Goal: Task Accomplishment & Management: Manage account settings

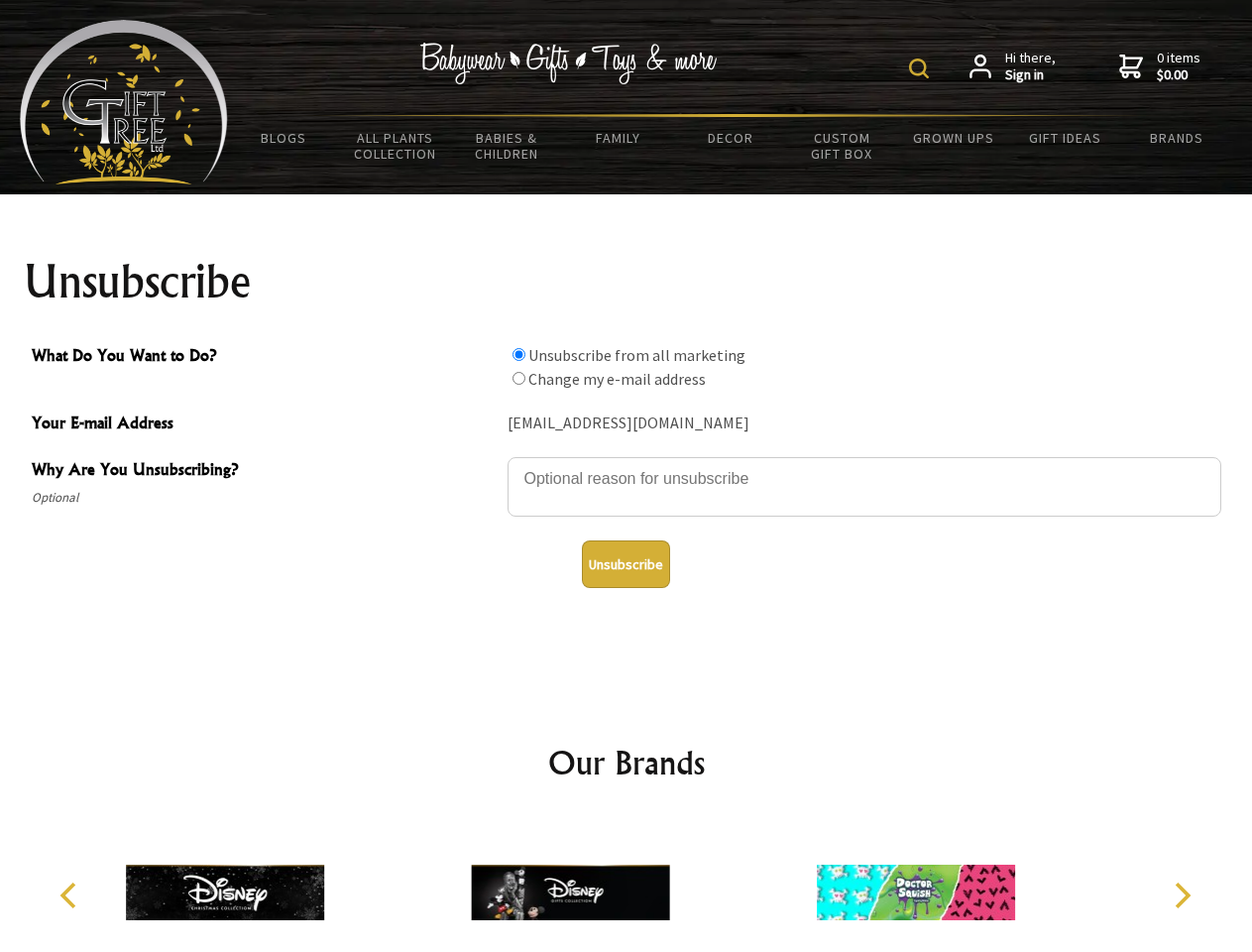
click at [923, 69] on img at bounding box center [920, 69] width 20 height 20
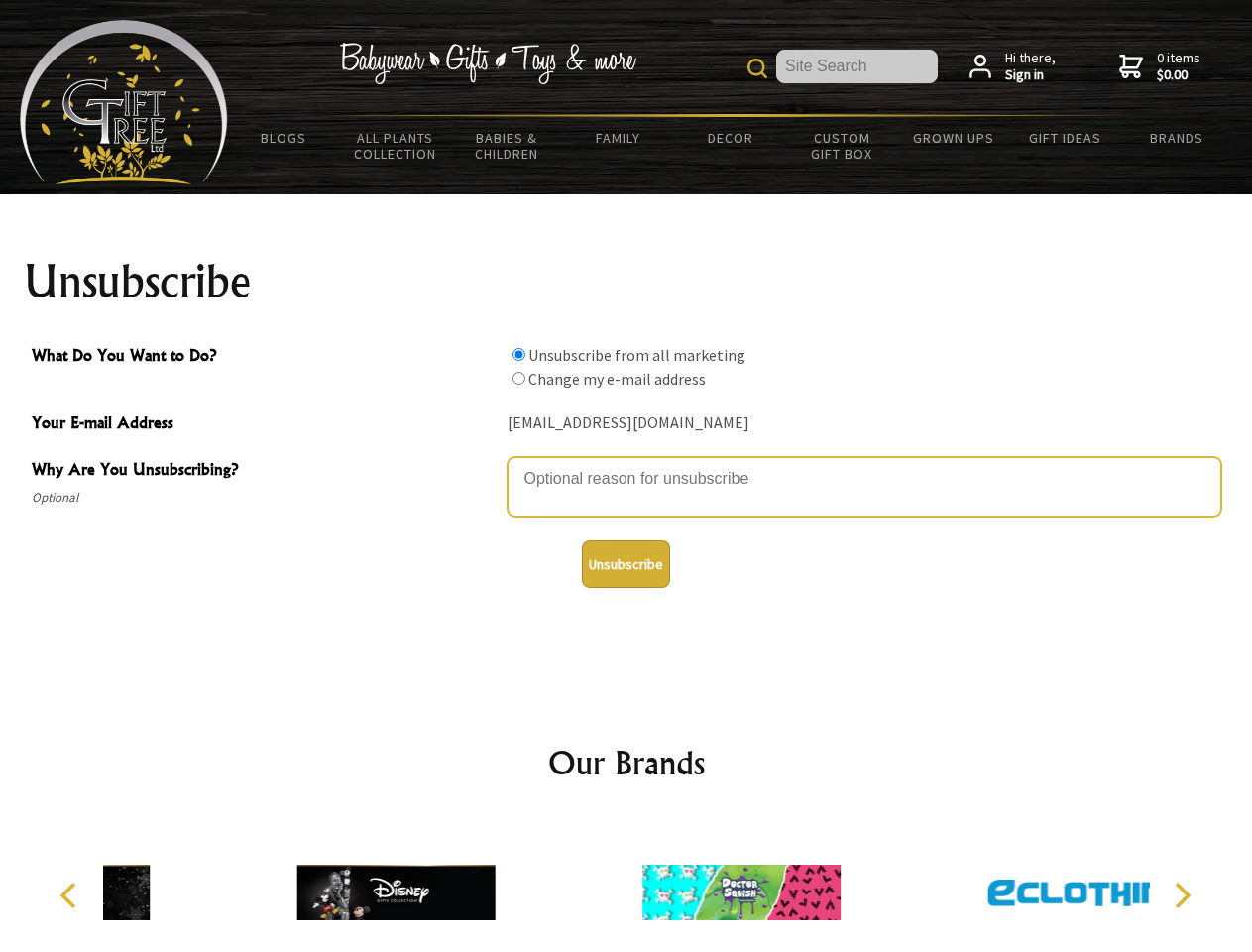
click at [627, 464] on textarea "Why Are You Unsubscribing?" at bounding box center [865, 487] width 714 height 60
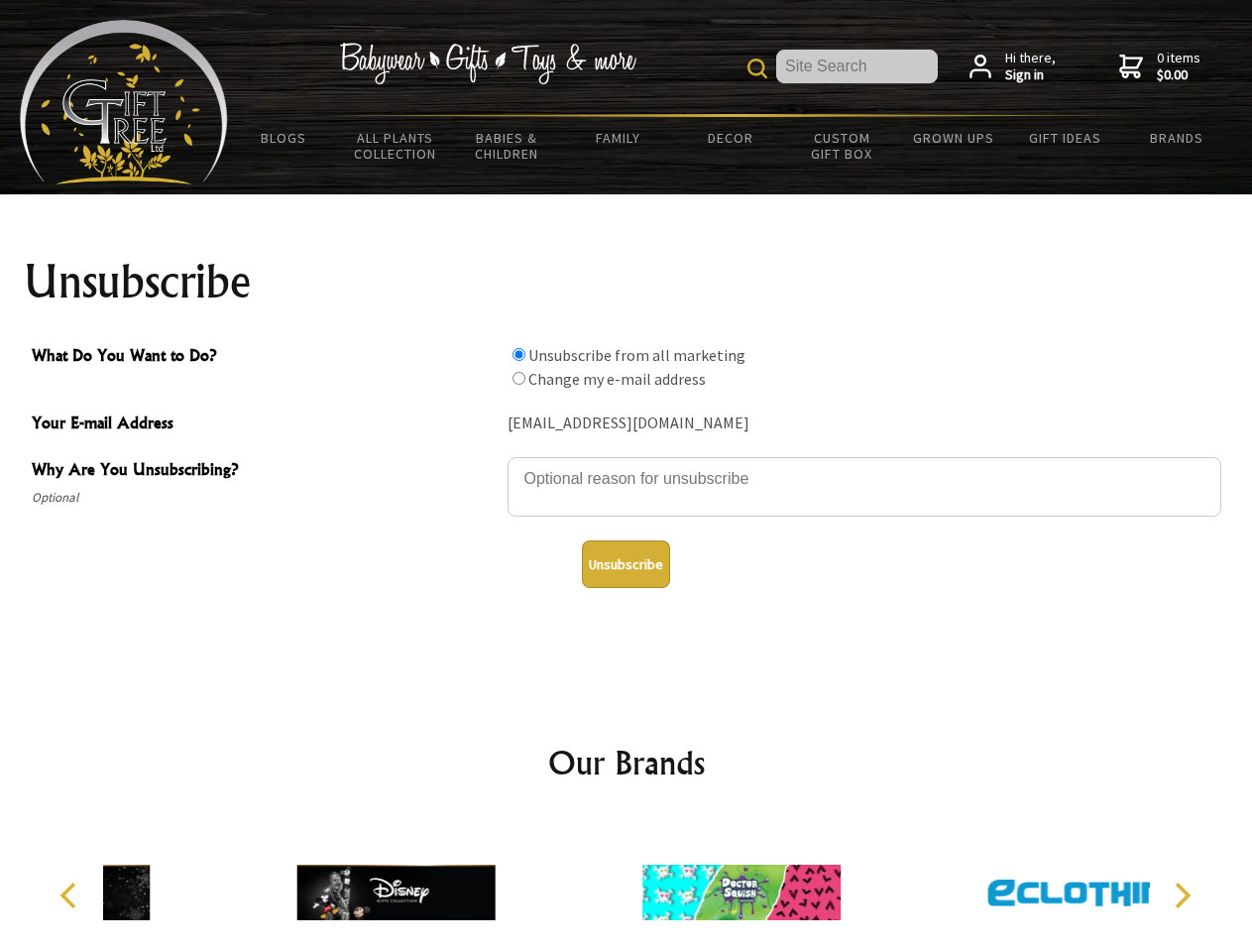
click at [518, 354] on input "What Do You Want to Do?" at bounding box center [519, 354] width 13 height 13
click at [518, 377] on input "What Do You Want to Do?" at bounding box center [519, 377] width 13 height 13
radio input "true"
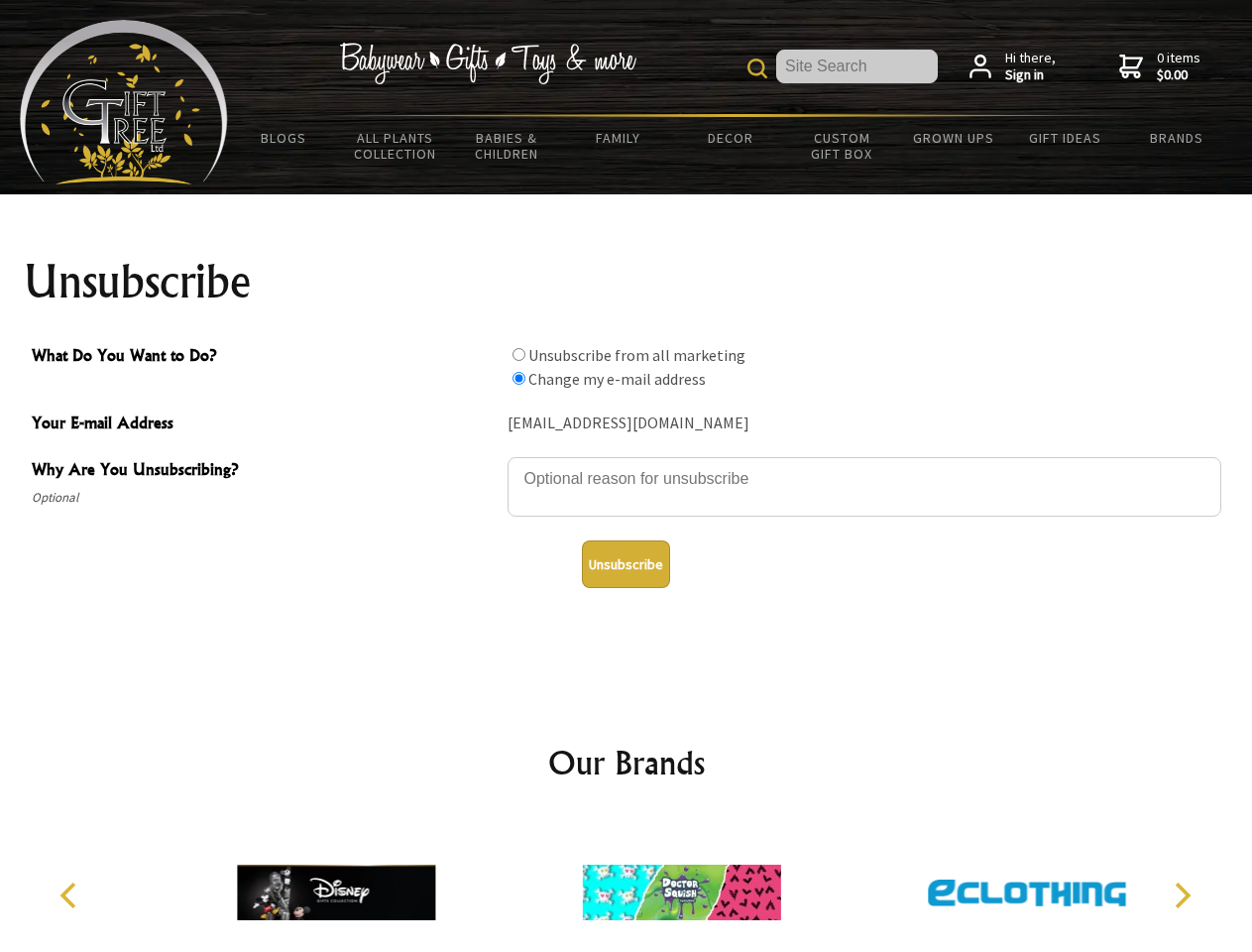
click at [626, 564] on button "Unsubscribe" at bounding box center [626, 564] width 88 height 48
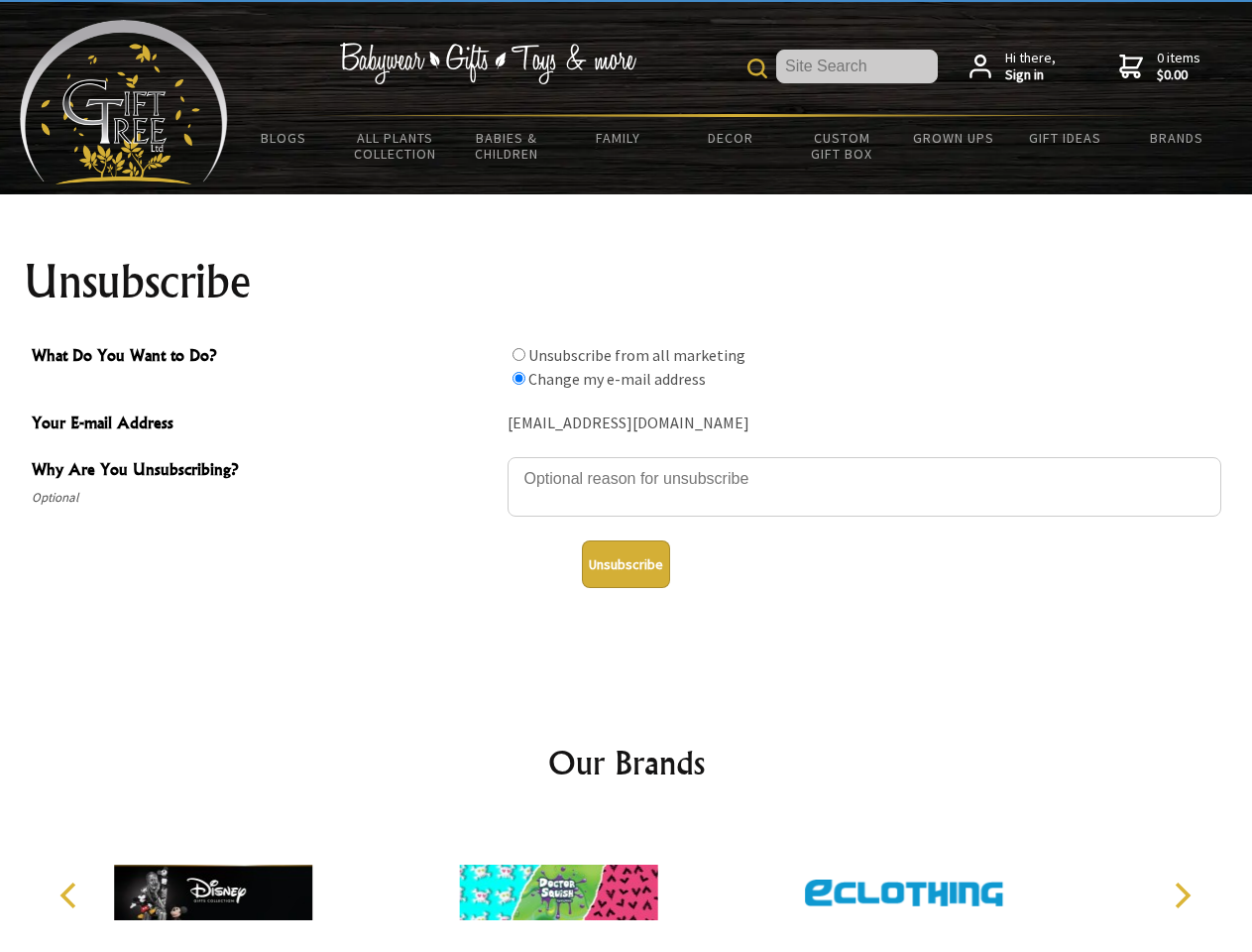
click at [627, 884] on img at bounding box center [558, 891] width 199 height 149
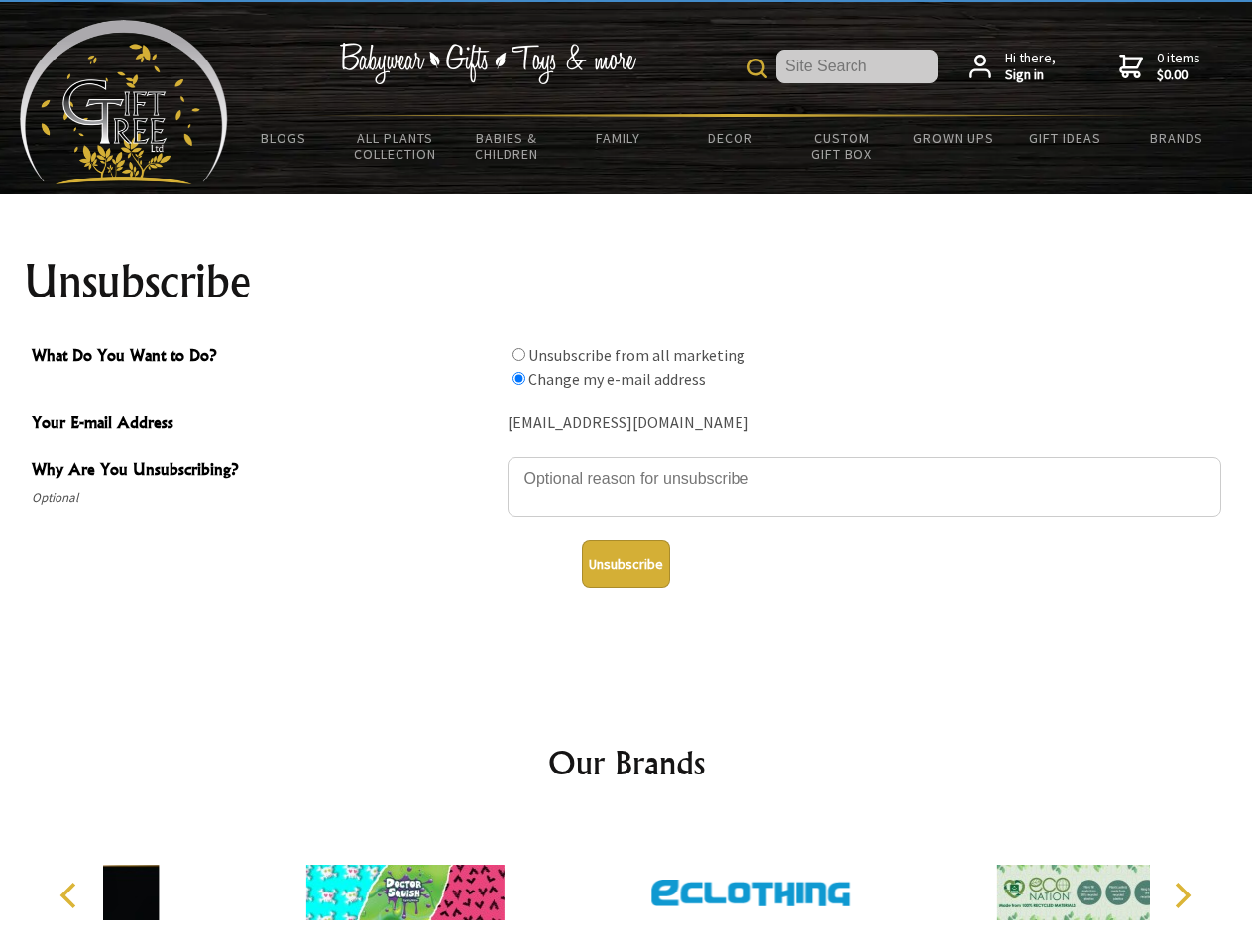
click at [72, 895] on icon "Previous" at bounding box center [71, 895] width 26 height 26
